Goal: Ask a question

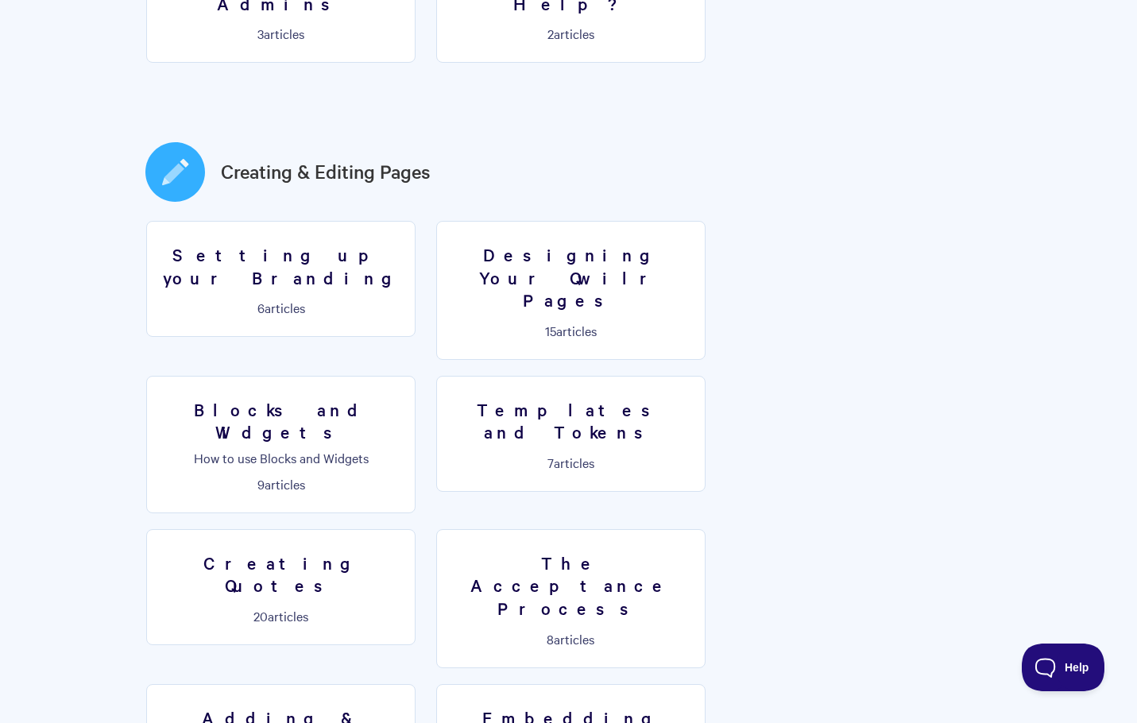
scroll to position [794, 0]
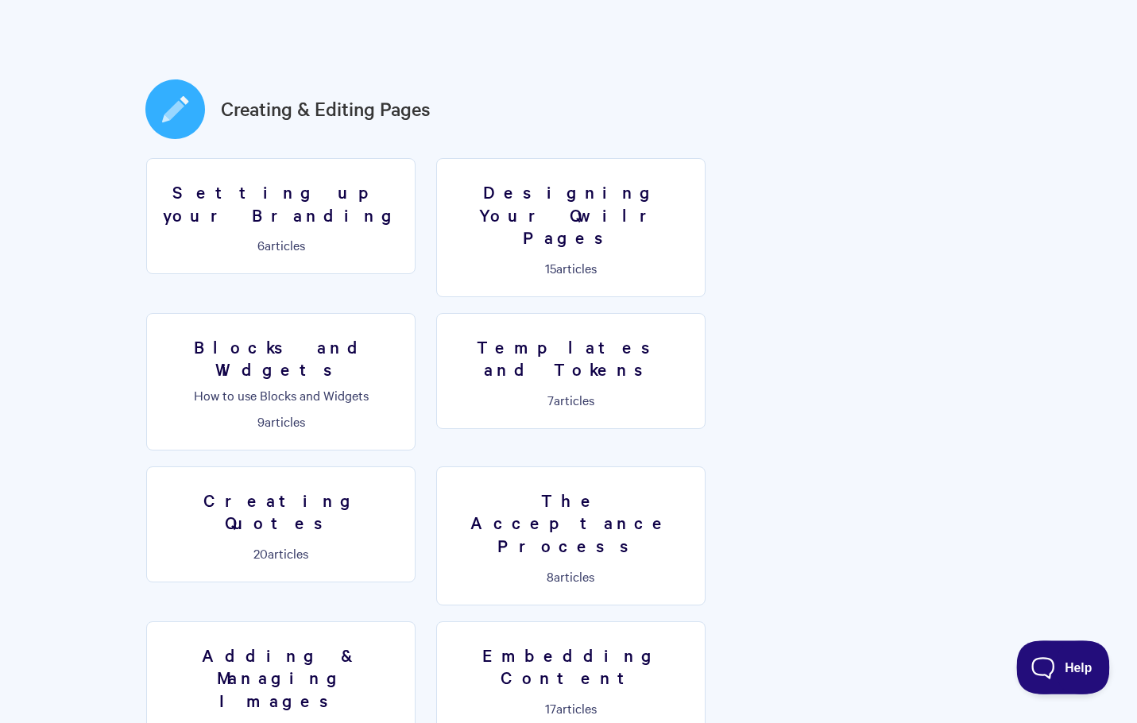
click at [1051, 666] on span "Help" at bounding box center [1057, 664] width 83 height 11
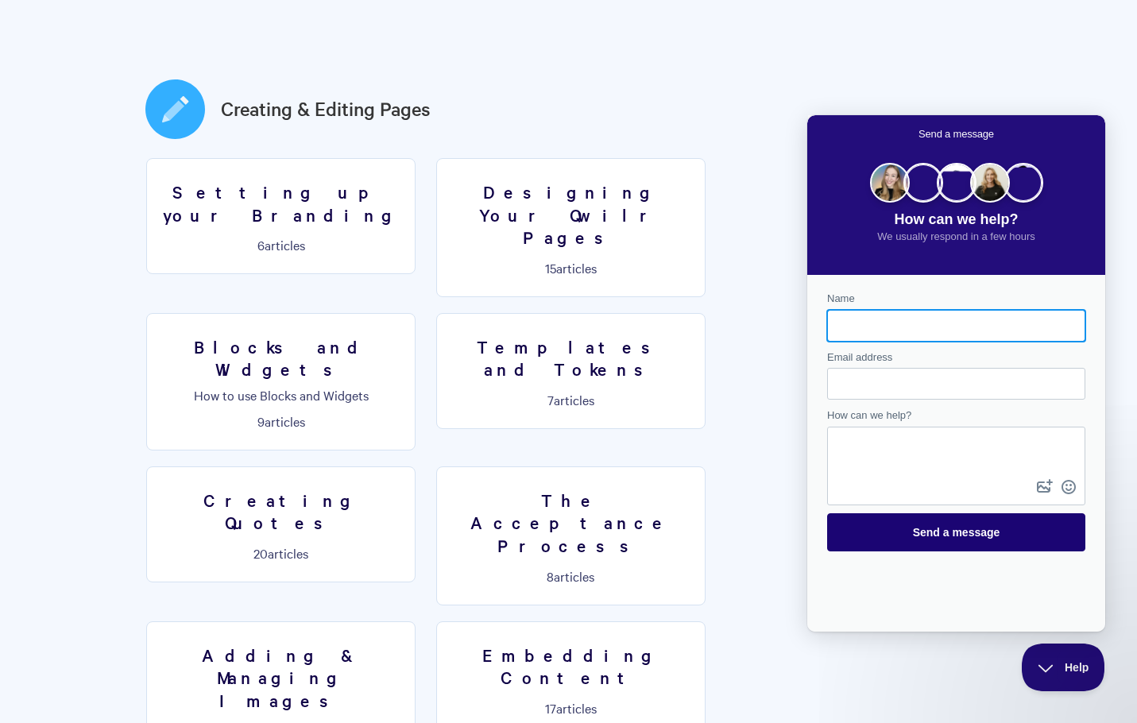
scroll to position [0, 0]
type input "[PERSON_NAME]"
click at [886, 387] on input "Email address" at bounding box center [956, 383] width 233 height 29
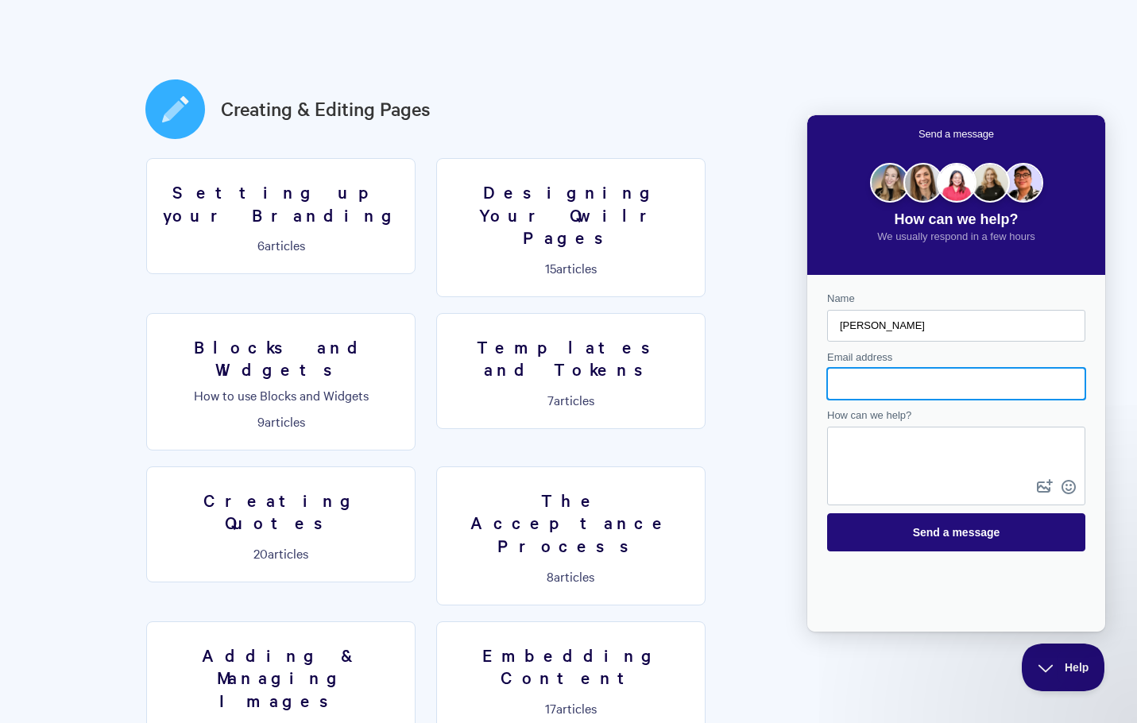
type input "[PERSON_NAME][EMAIL_ADDRESS][PERSON_NAME][DOMAIN_NAME]"
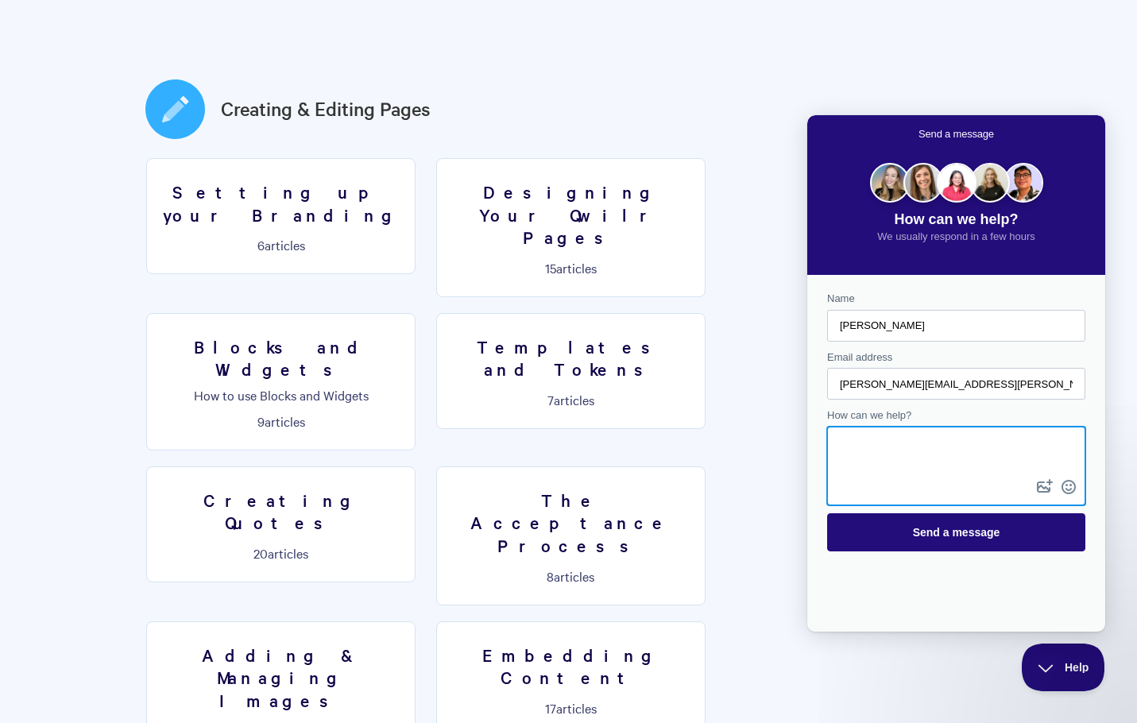
click at [887, 446] on textarea "How can we help?" at bounding box center [956, 452] width 255 height 48
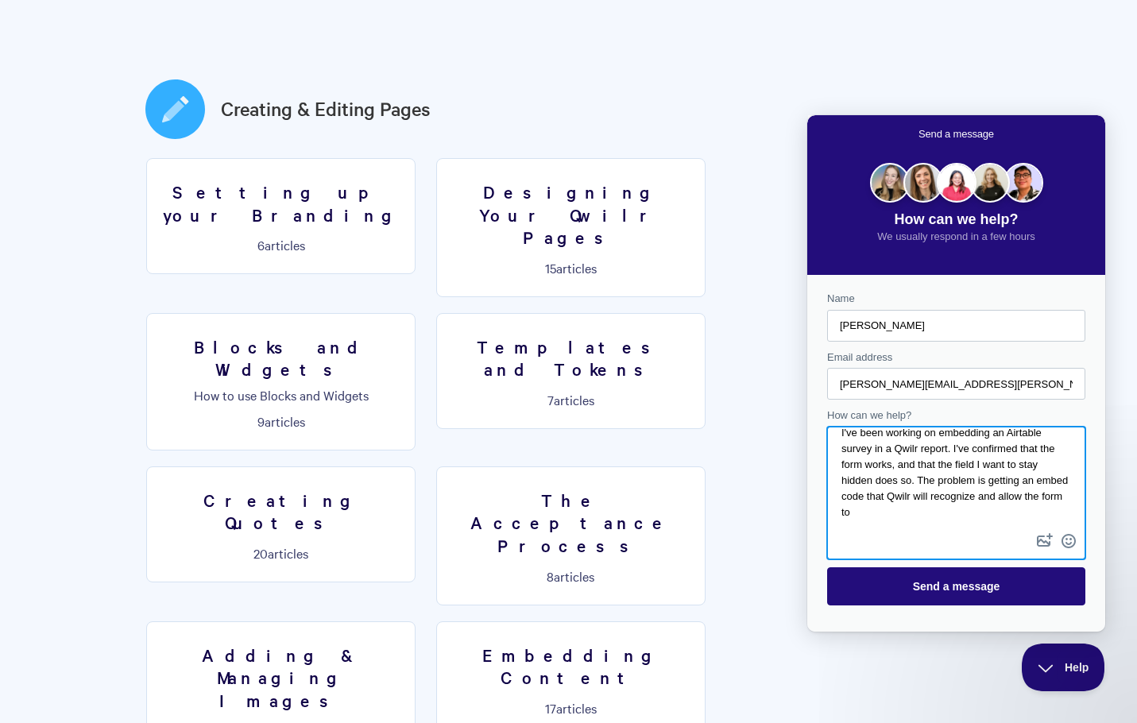
scroll to position [13, 0]
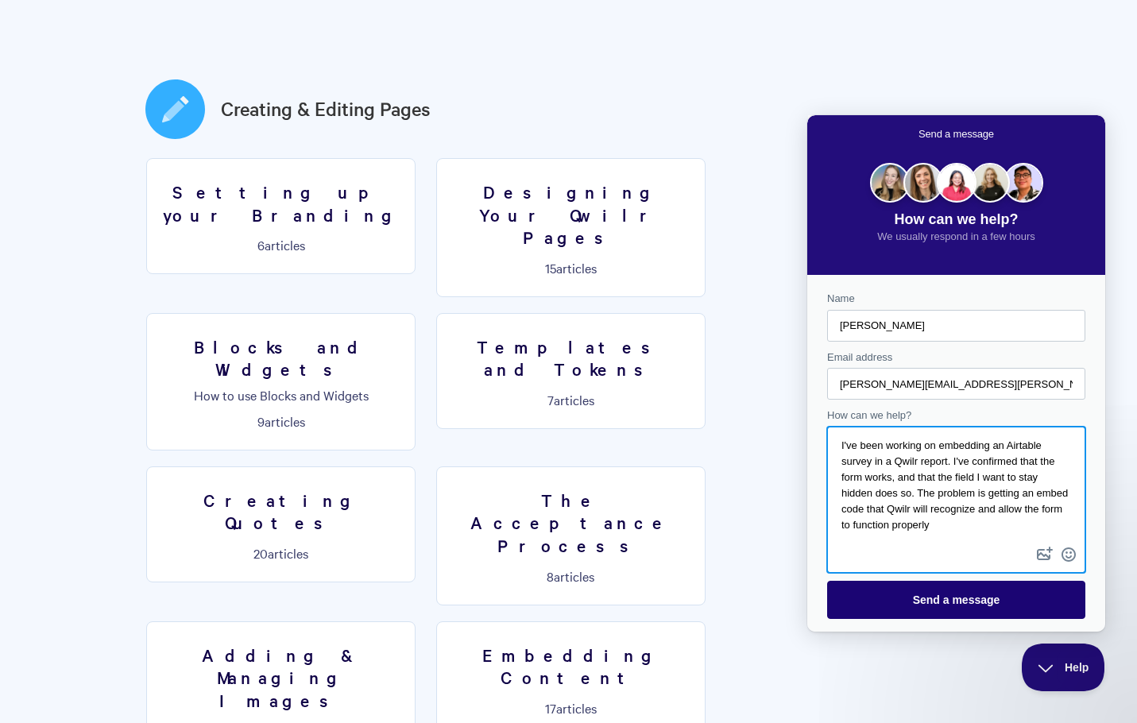
type textarea "I've been working on embedding an Airtable survey in a Qwilr report. I've confi…"
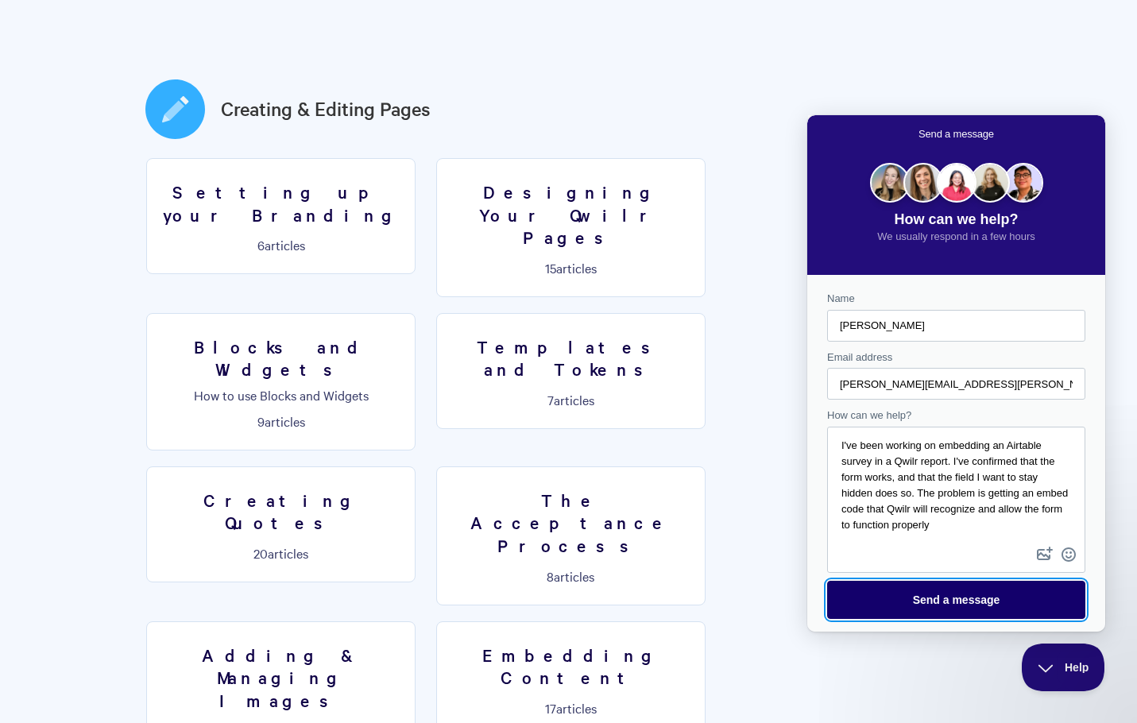
click at [968, 606] on span "Send a message" at bounding box center [956, 599] width 87 height 13
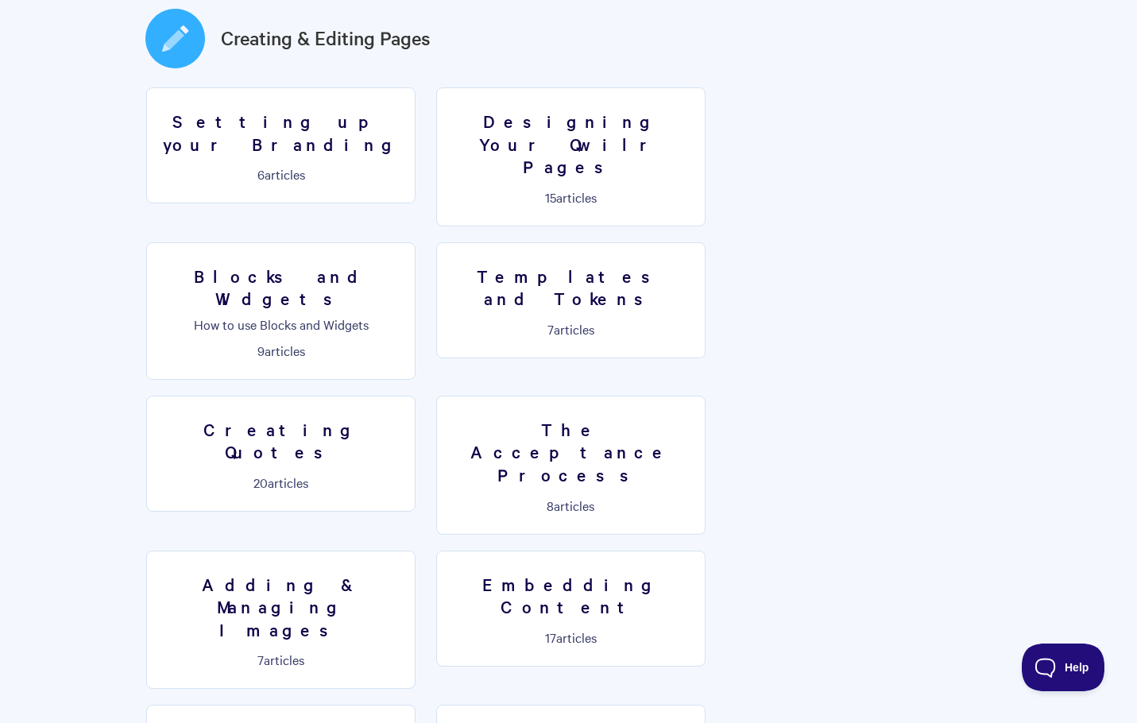
scroll to position [874, 0]
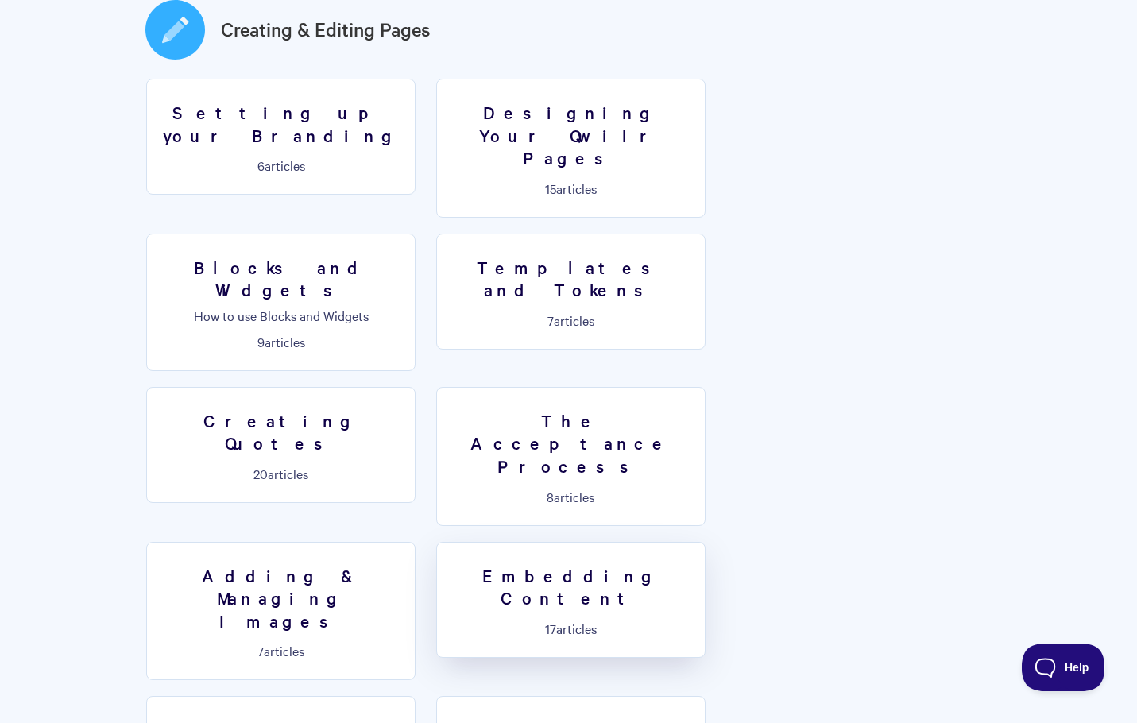
click at [564, 564] on h3 "Embedding Content" at bounding box center [570, 586] width 249 height 45
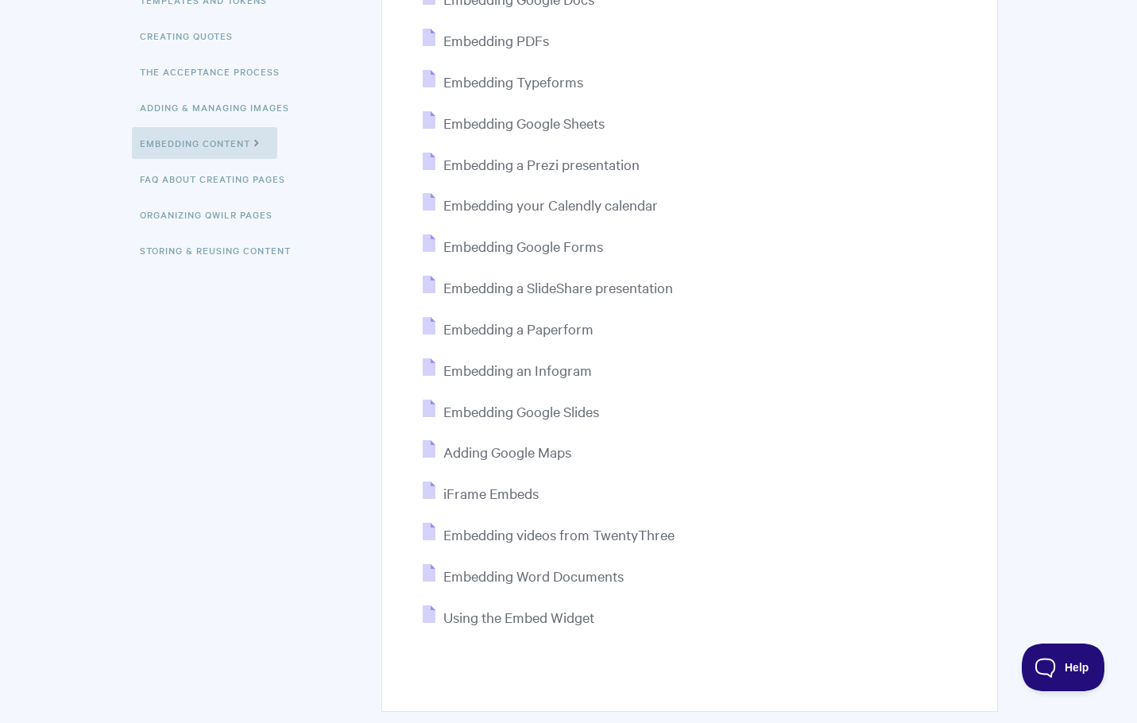
scroll to position [397, 0]
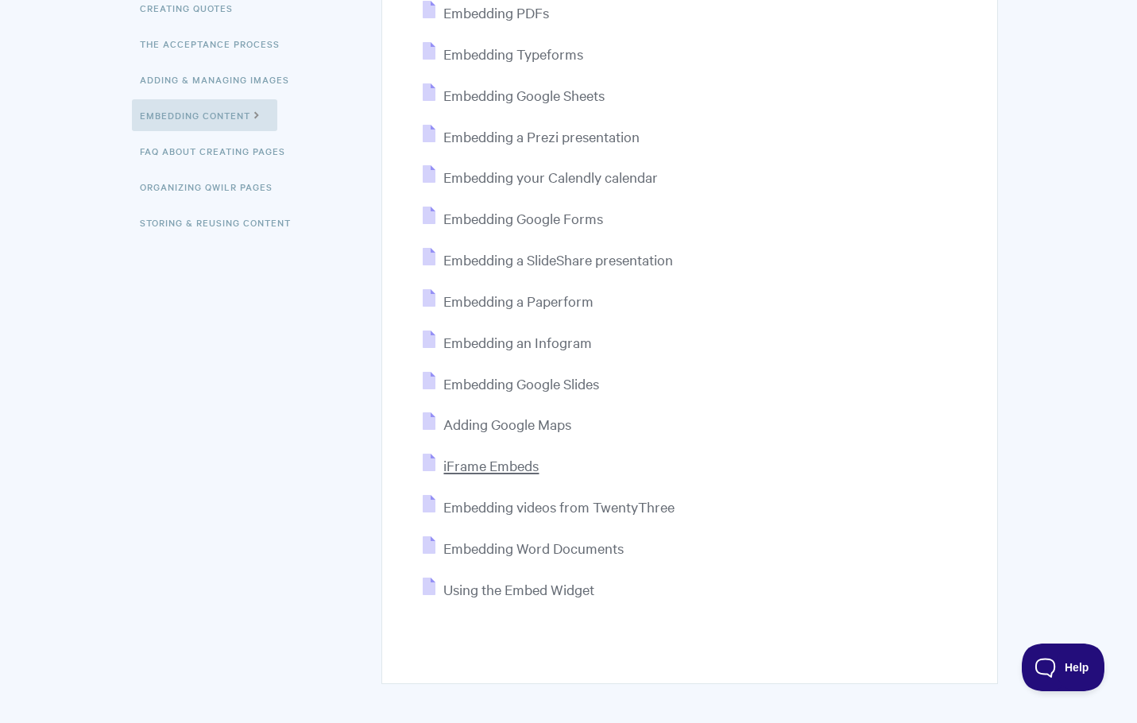
click at [472, 469] on span "iFrame Embeds" at bounding box center [490, 465] width 95 height 18
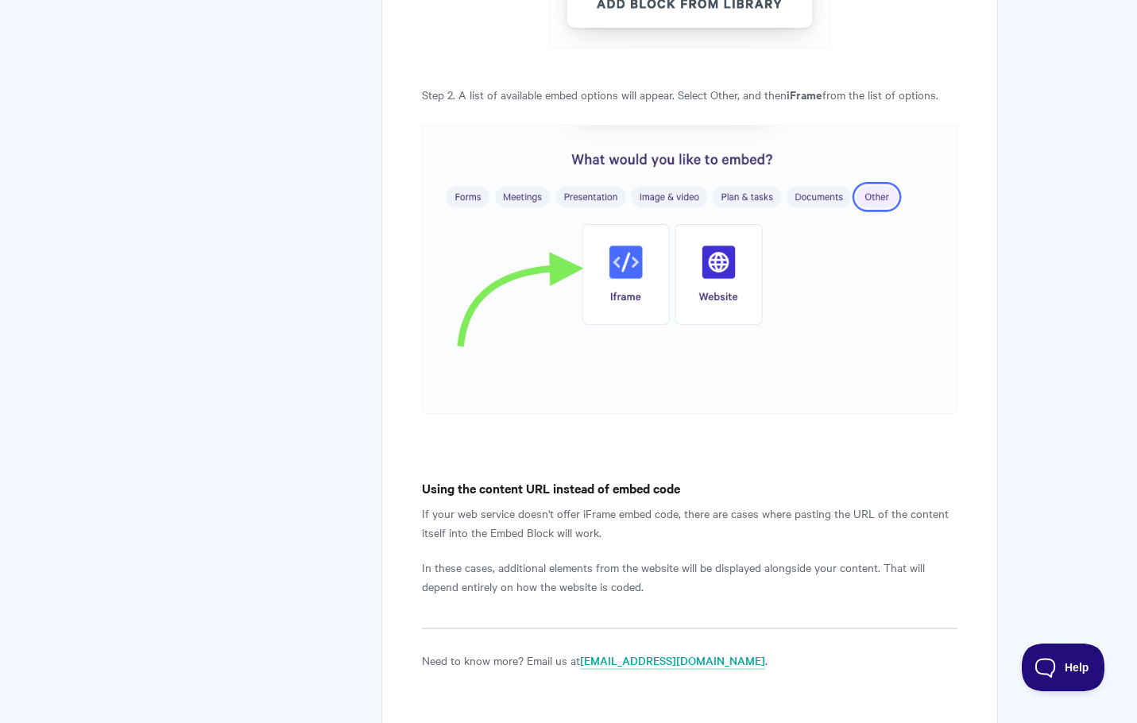
scroll to position [3562, 0]
